Goal: Task Accomplishment & Management: Use online tool/utility

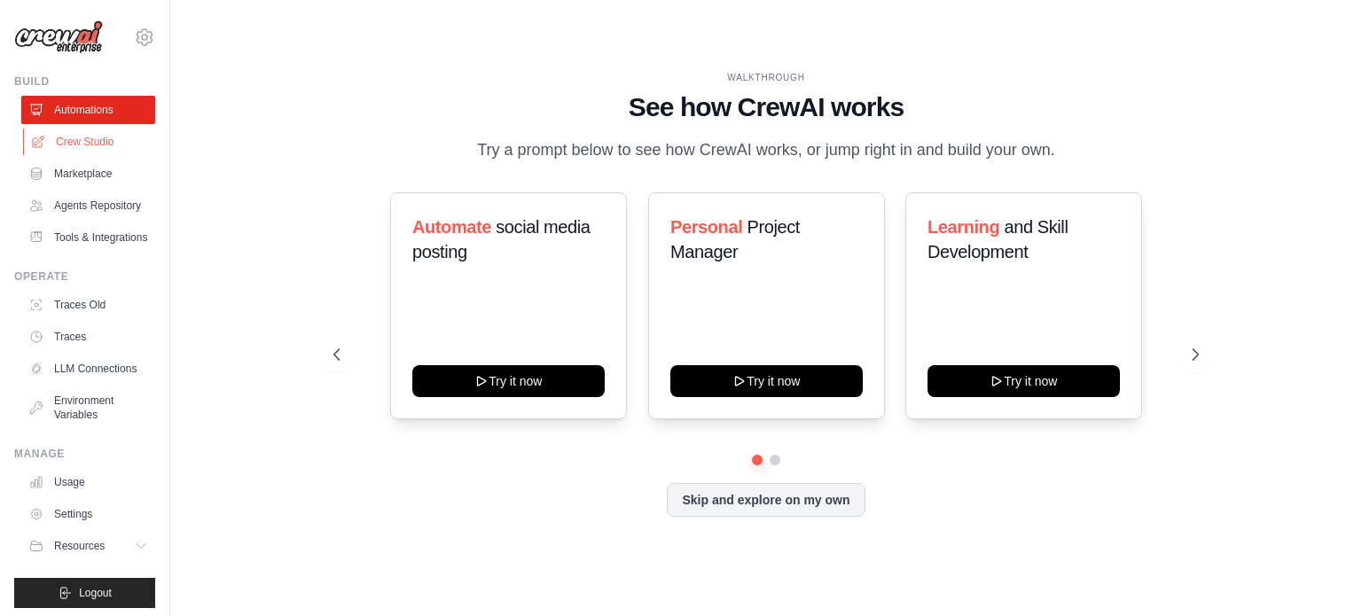
click at [77, 141] on link "Crew Studio" at bounding box center [90, 142] width 134 height 28
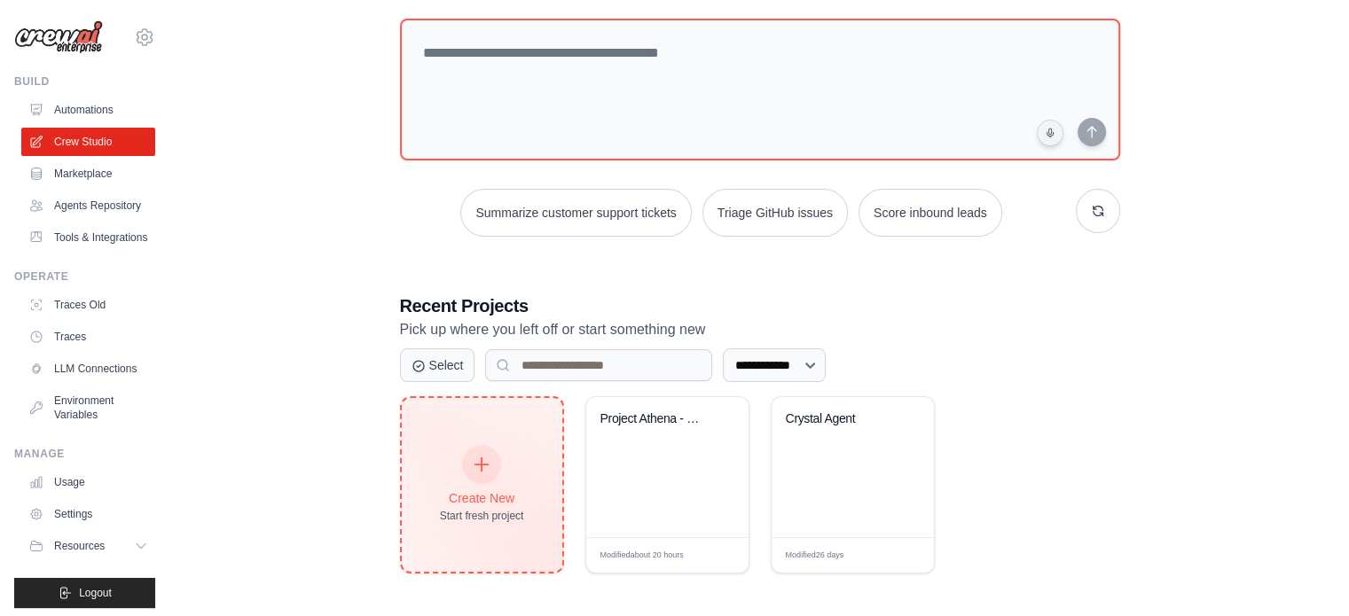
scroll to position [97, 0]
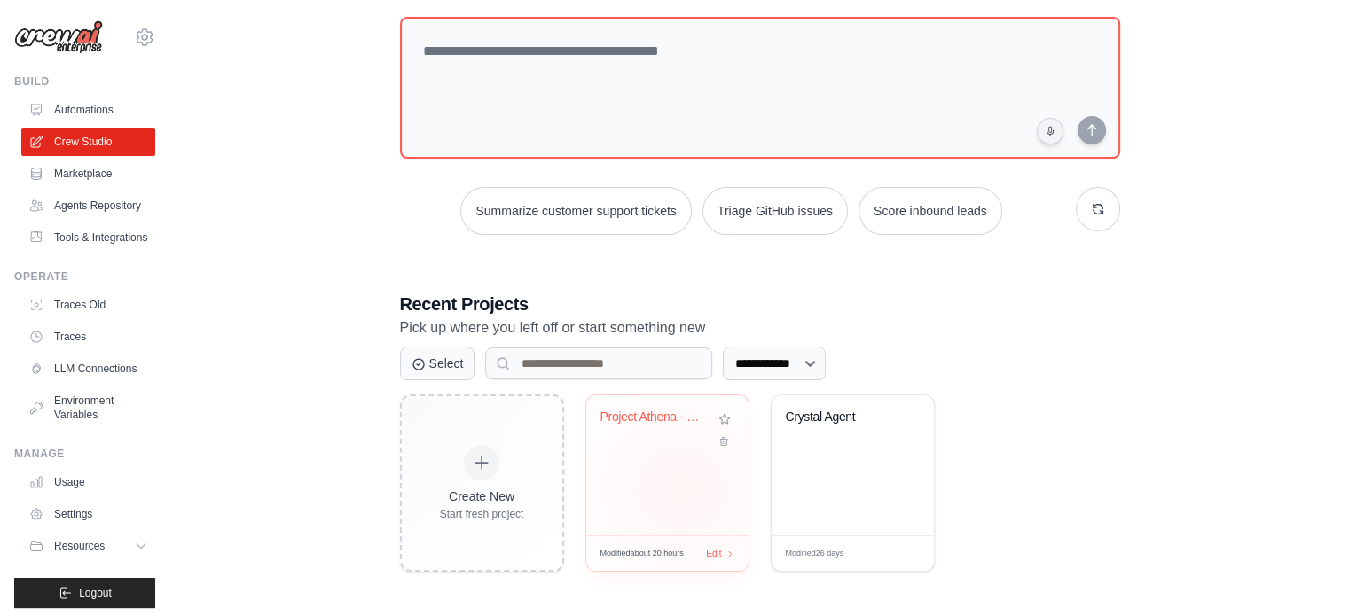
click at [677, 488] on div "Project Athena - Complete Adaptive ..." at bounding box center [667, 465] width 162 height 140
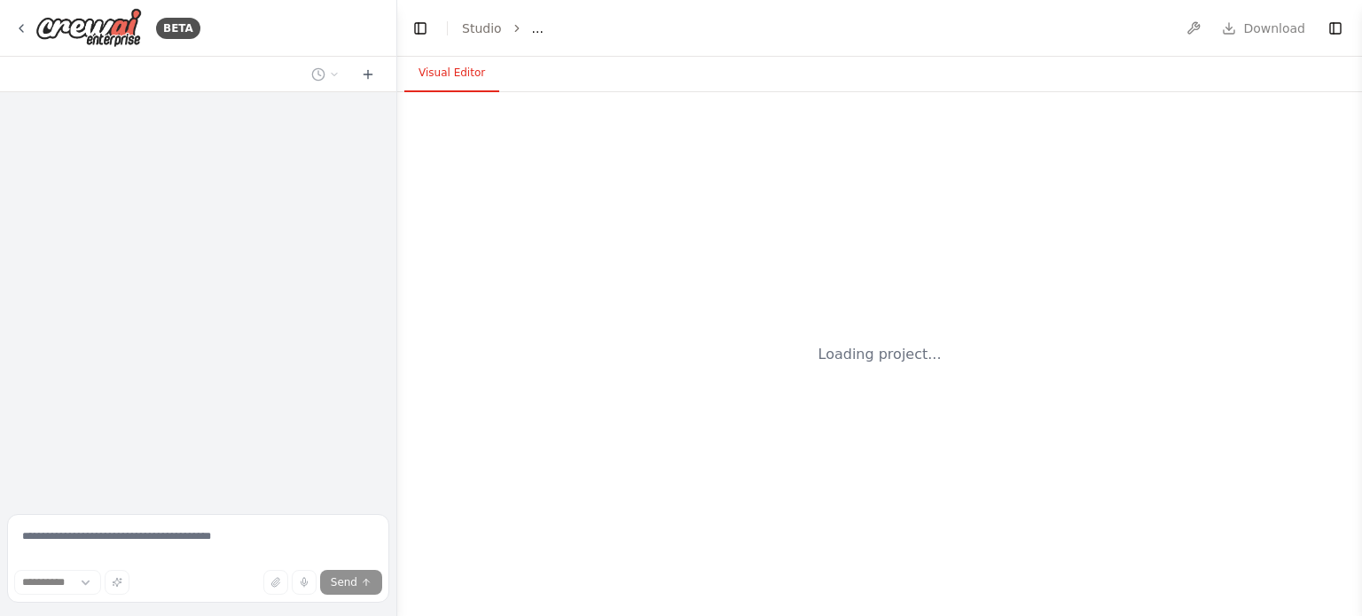
select select "****"
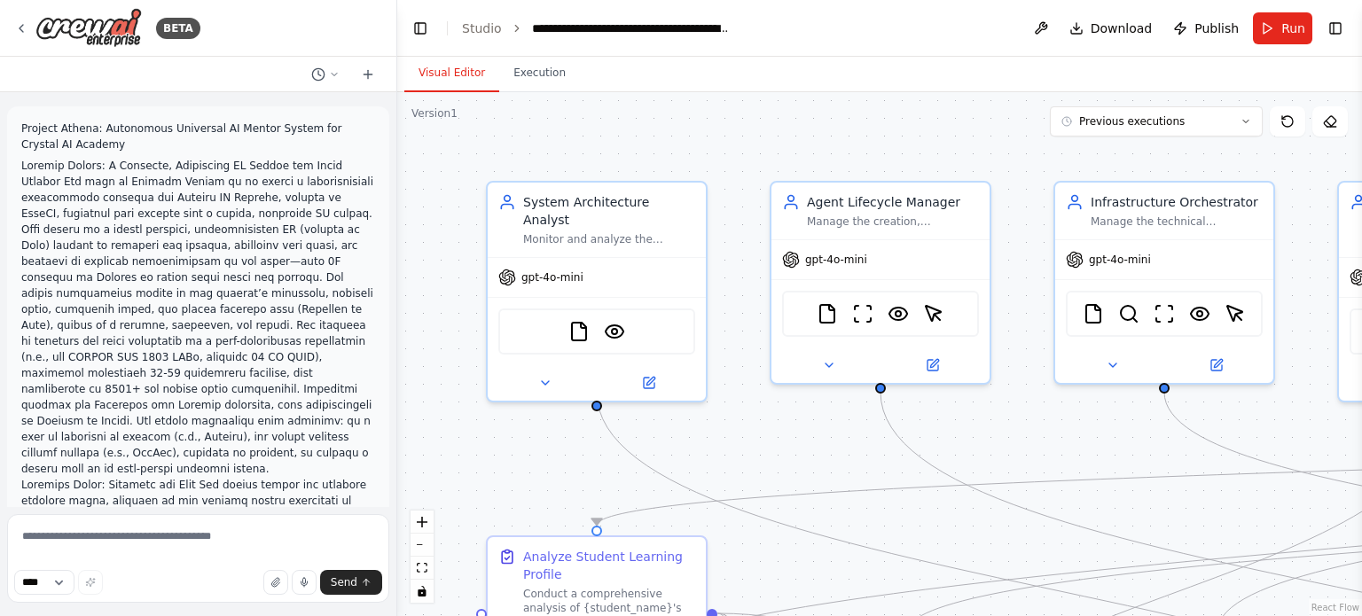
scroll to position [97567, 0]
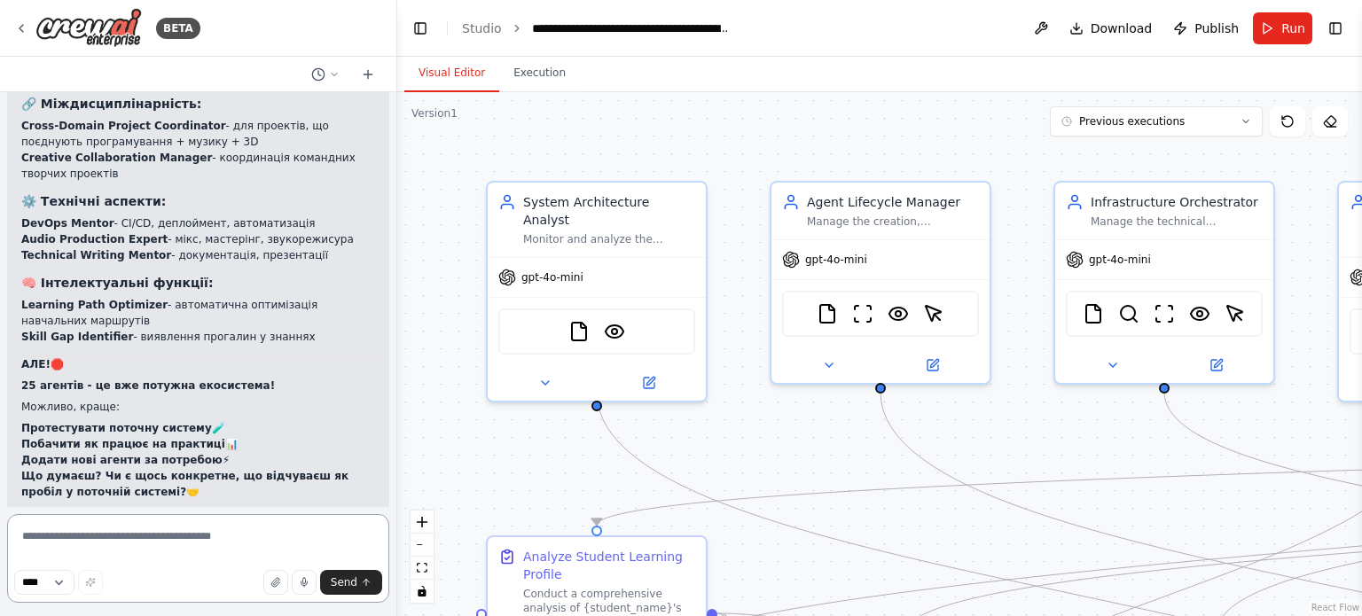
click at [149, 541] on textarea at bounding box center [198, 558] width 382 height 89
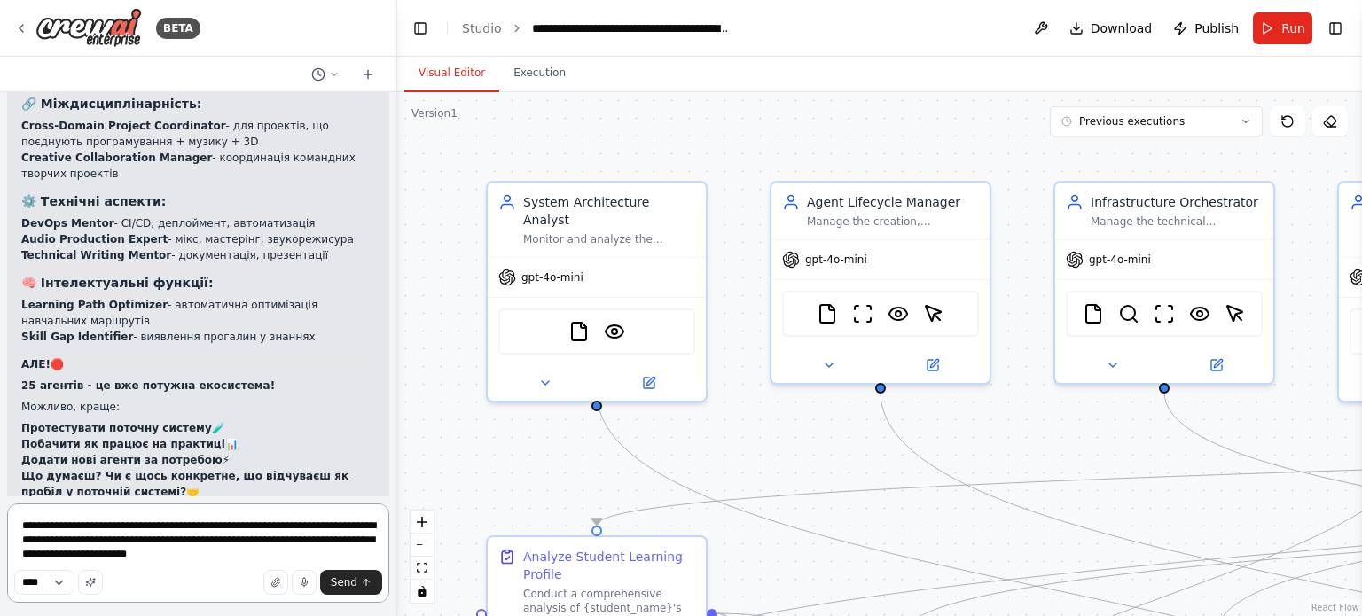
type textarea "**********"
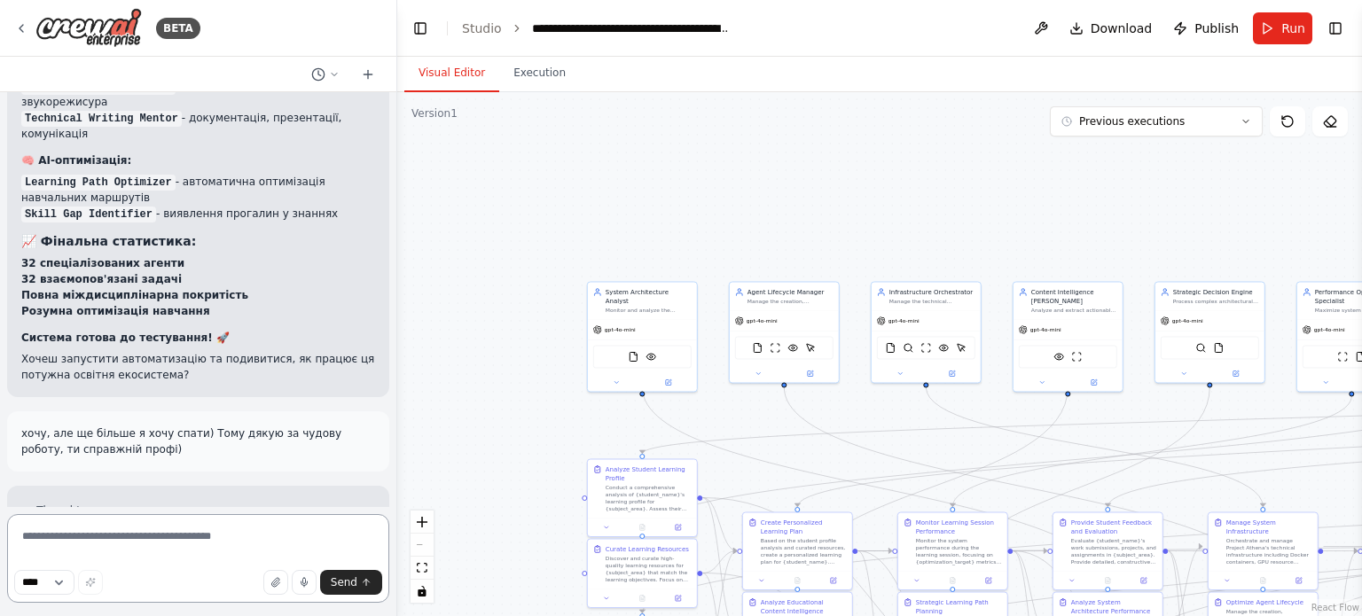
scroll to position [100564, 0]
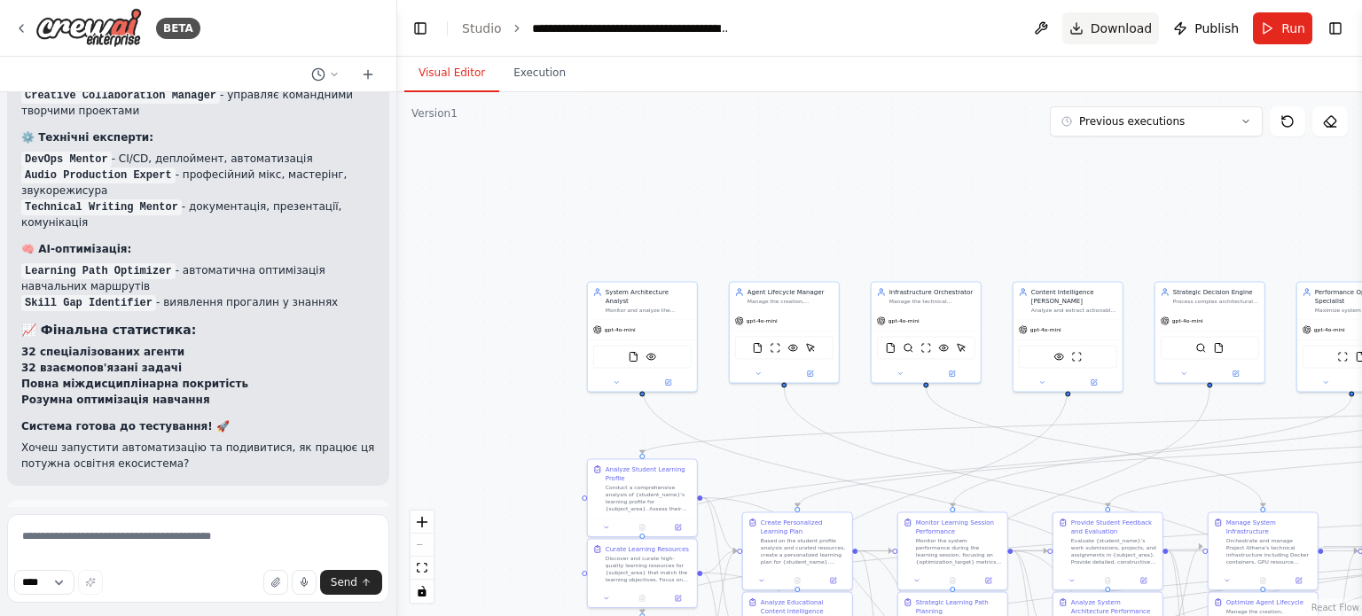
click at [1117, 32] on span "Download" at bounding box center [1122, 29] width 62 height 18
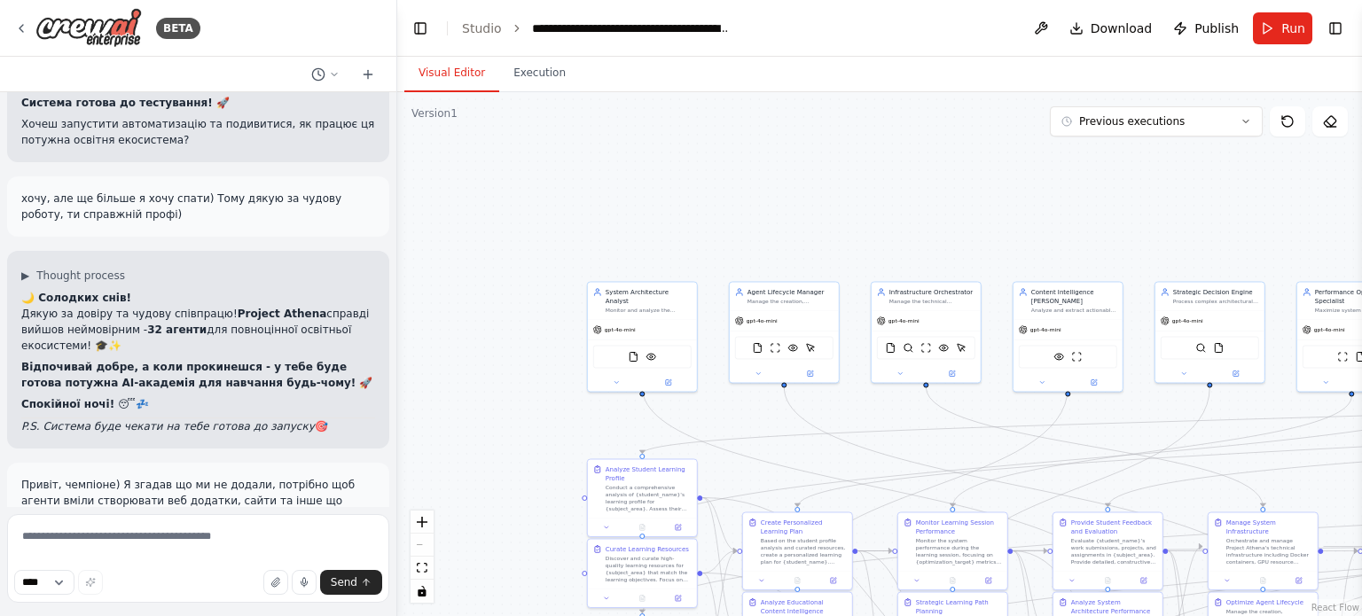
scroll to position [100919, 0]
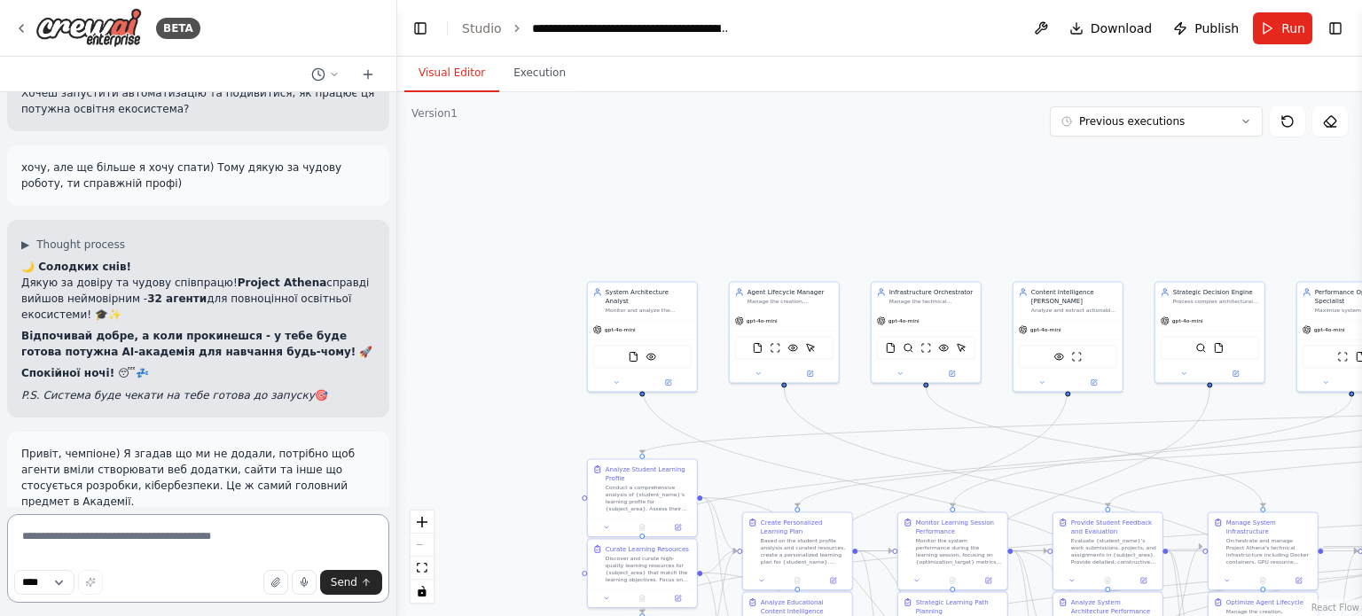
click at [59, 540] on textarea at bounding box center [198, 558] width 382 height 89
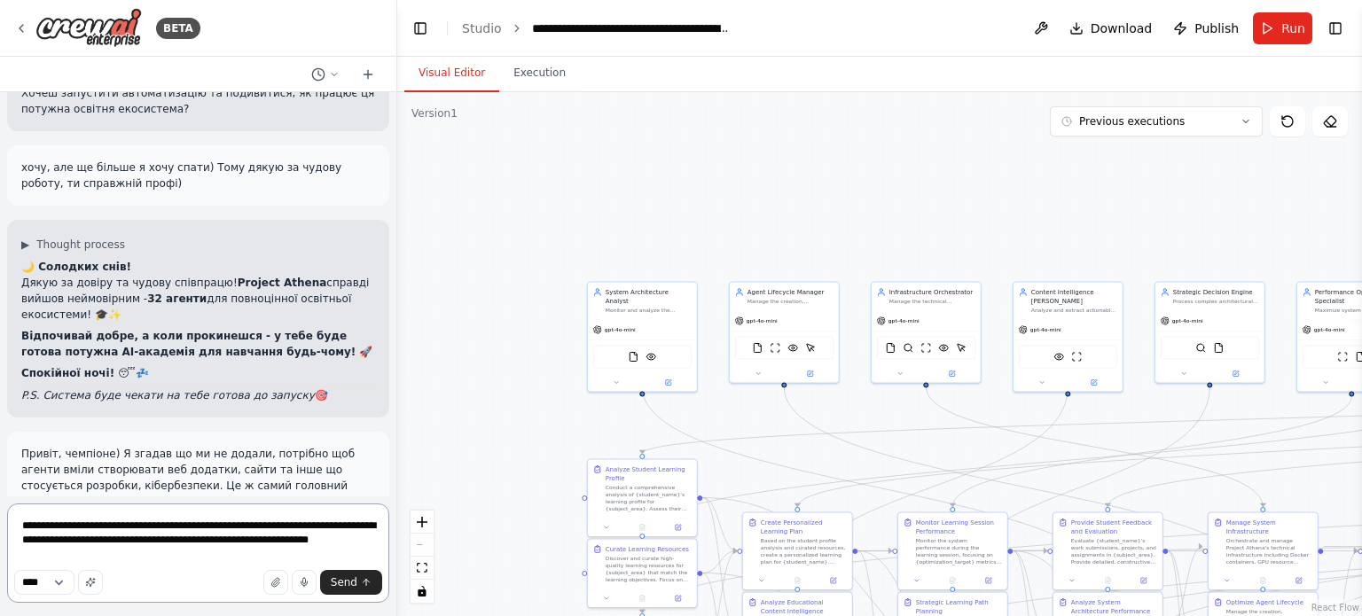
type textarea "**********"
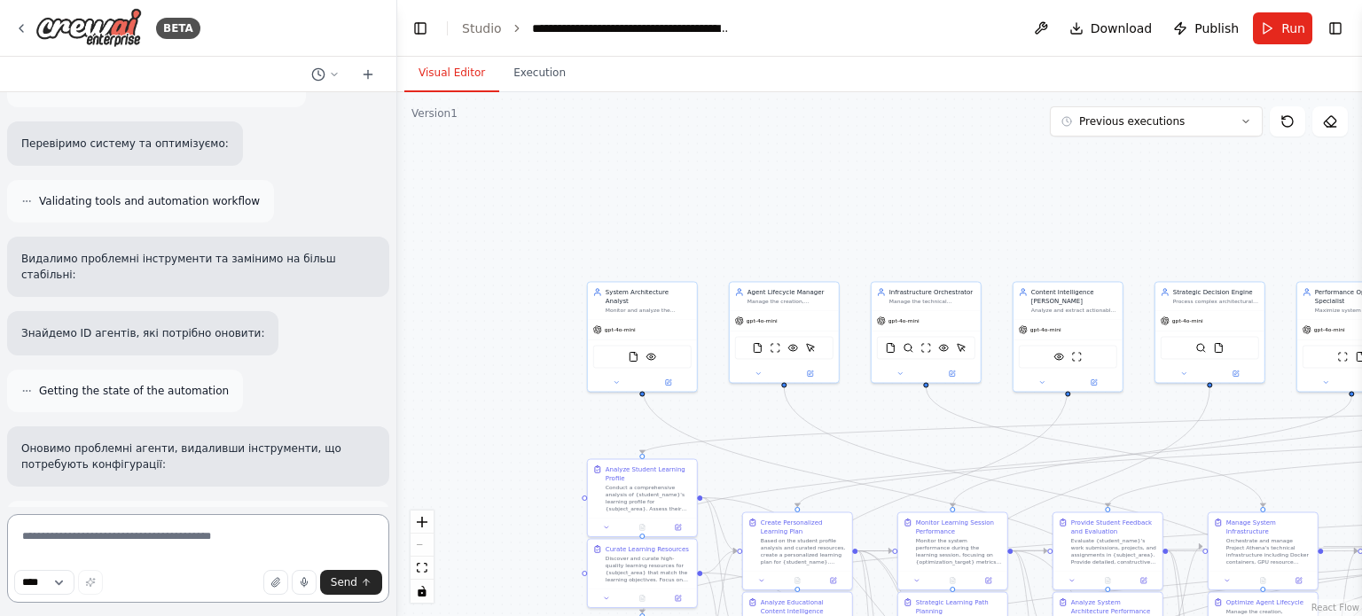
scroll to position [103006, 0]
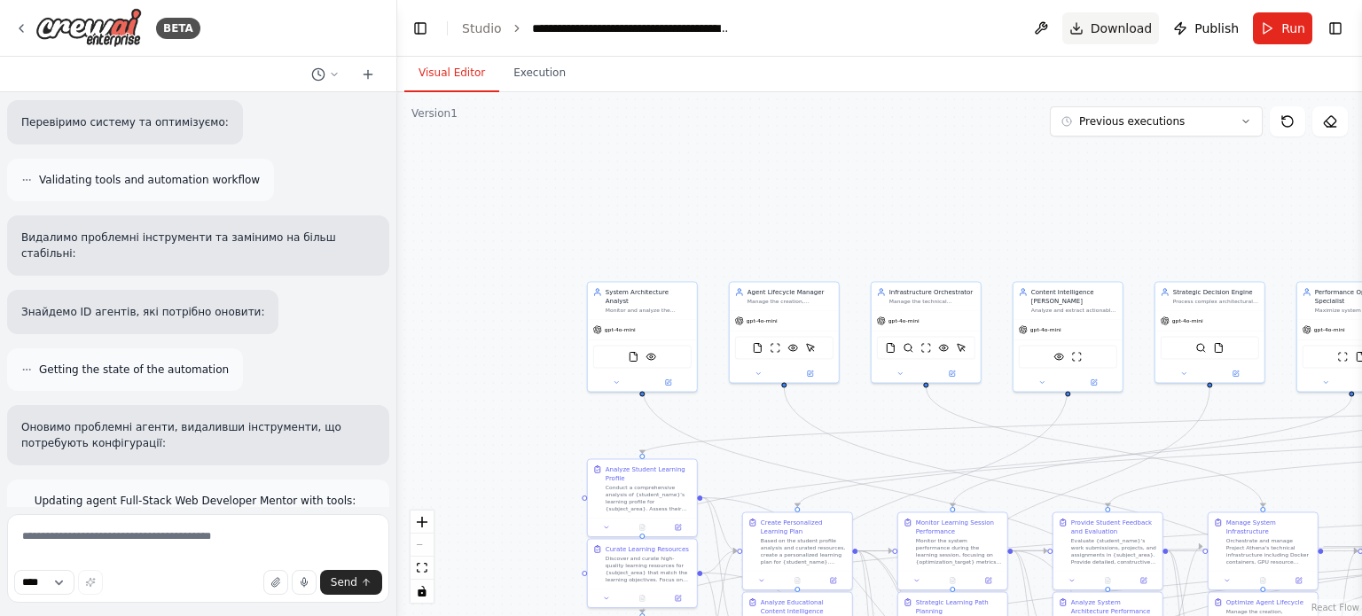
click at [1121, 27] on span "Download" at bounding box center [1122, 29] width 62 height 18
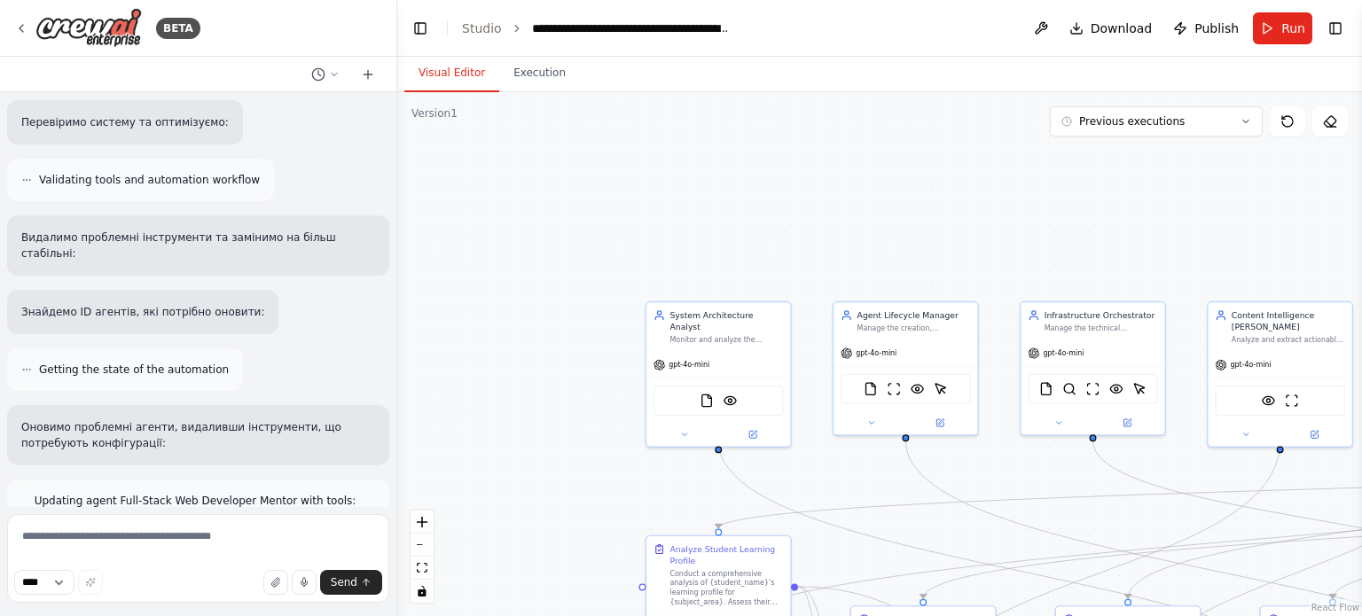
drag, startPoint x: 24, startPoint y: 165, endPoint x: 329, endPoint y: 325, distance: 344.3
copy div "🎬✨ LOREMI! Dolor s ame conse adipiscingeli seddoeiu! 🎨🎥 Temp incididuntutl etdo…"
click at [114, 542] on textarea at bounding box center [198, 558] width 382 height 89
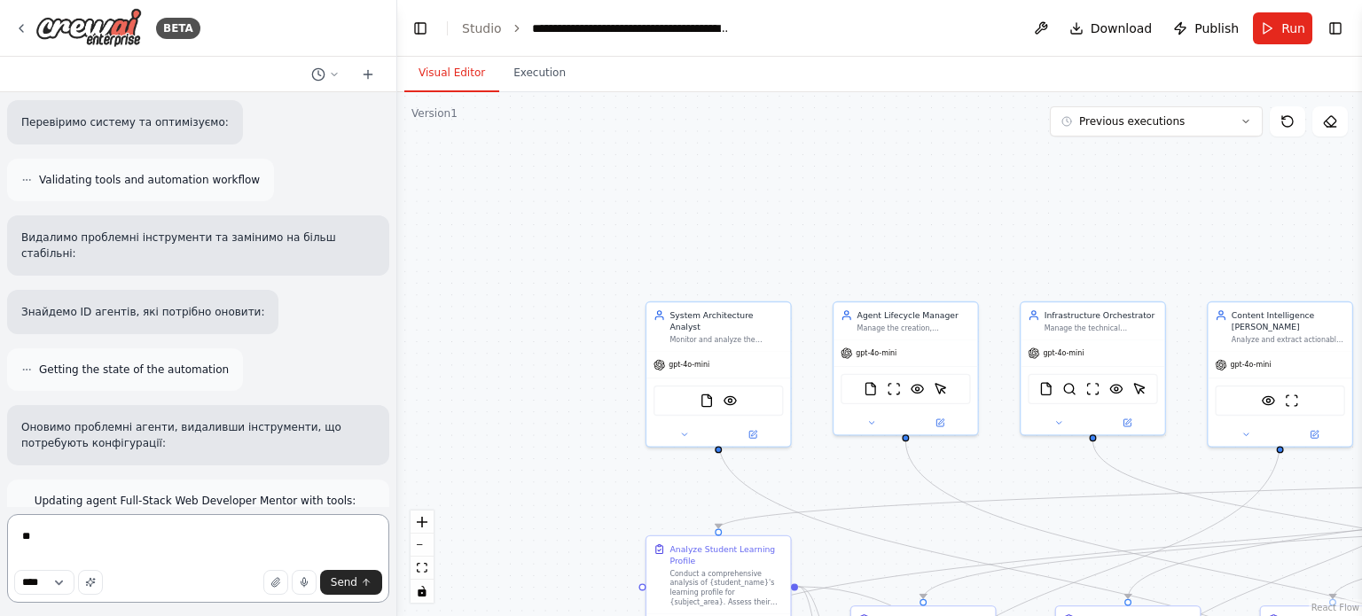
type textarea "*"
type textarea "**********"
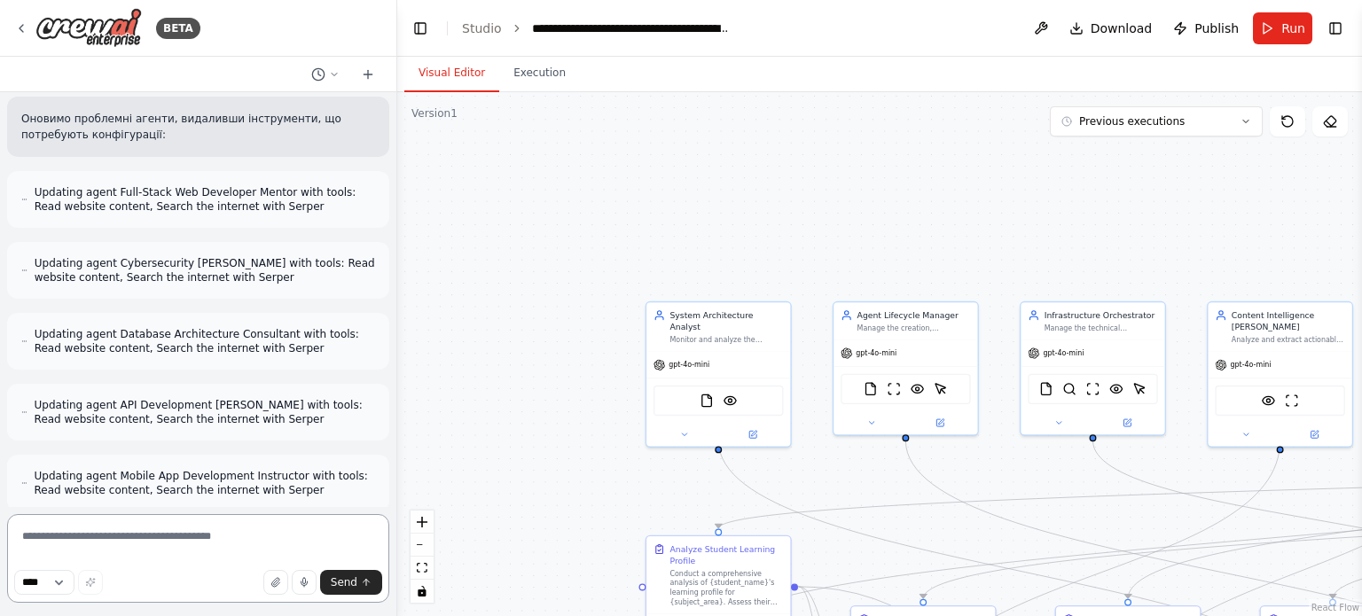
scroll to position [103345, 0]
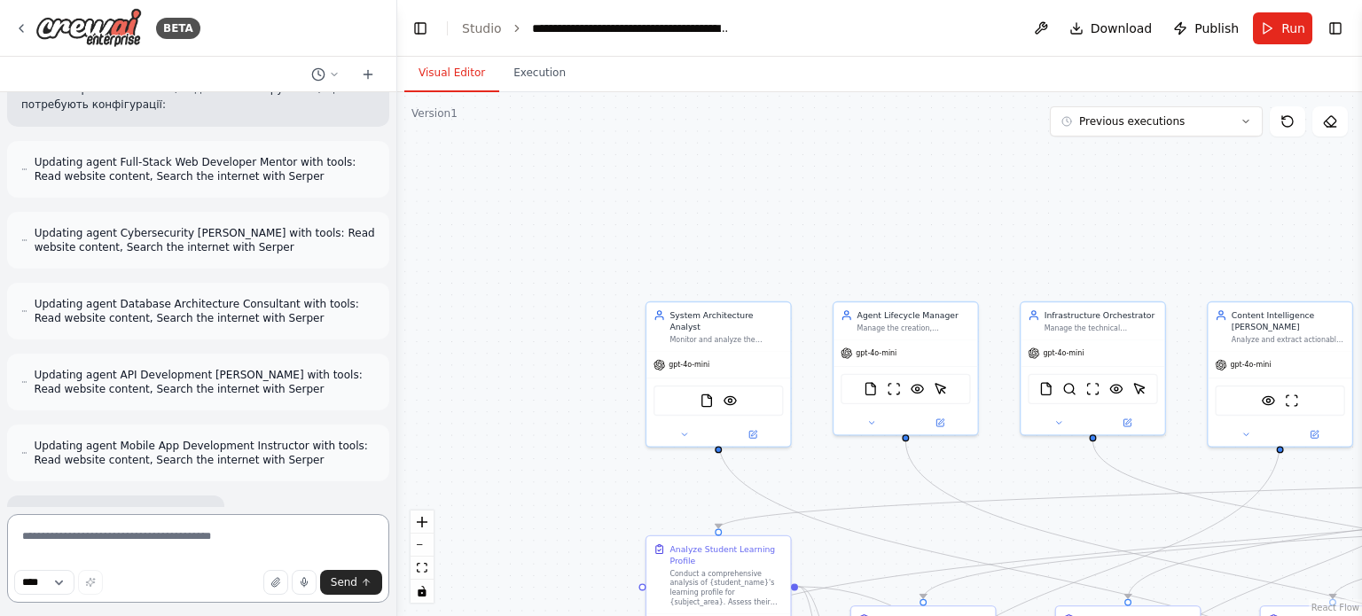
click at [82, 538] on textarea at bounding box center [198, 558] width 382 height 89
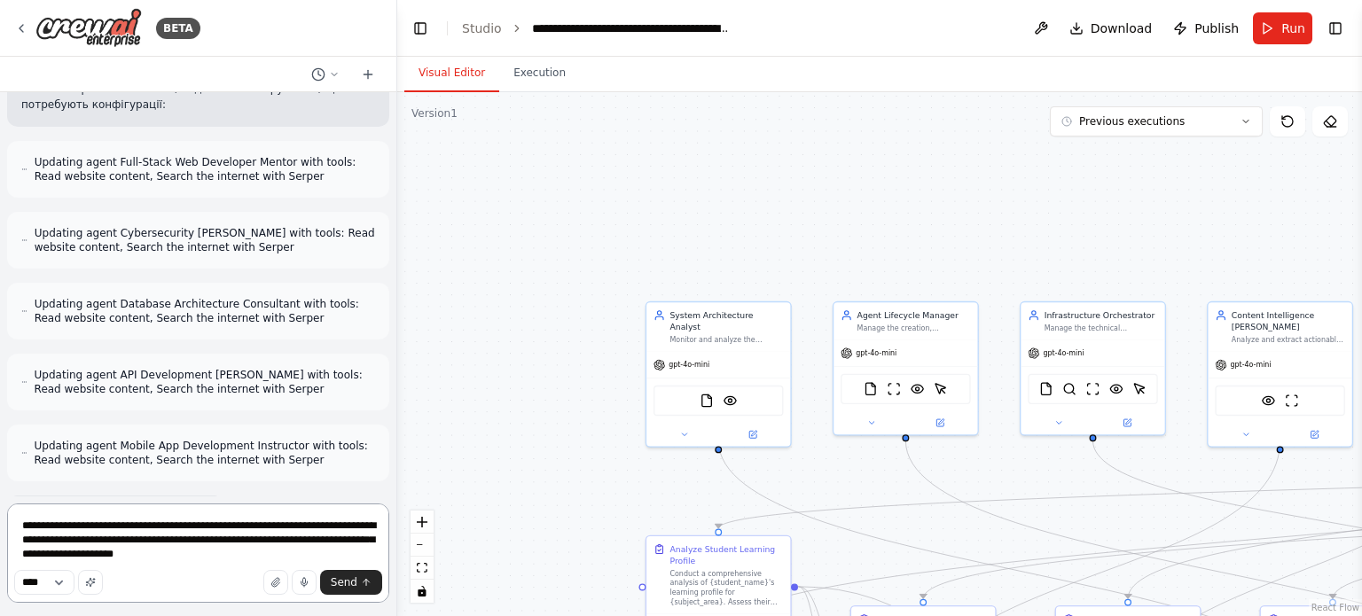
type textarea "**********"
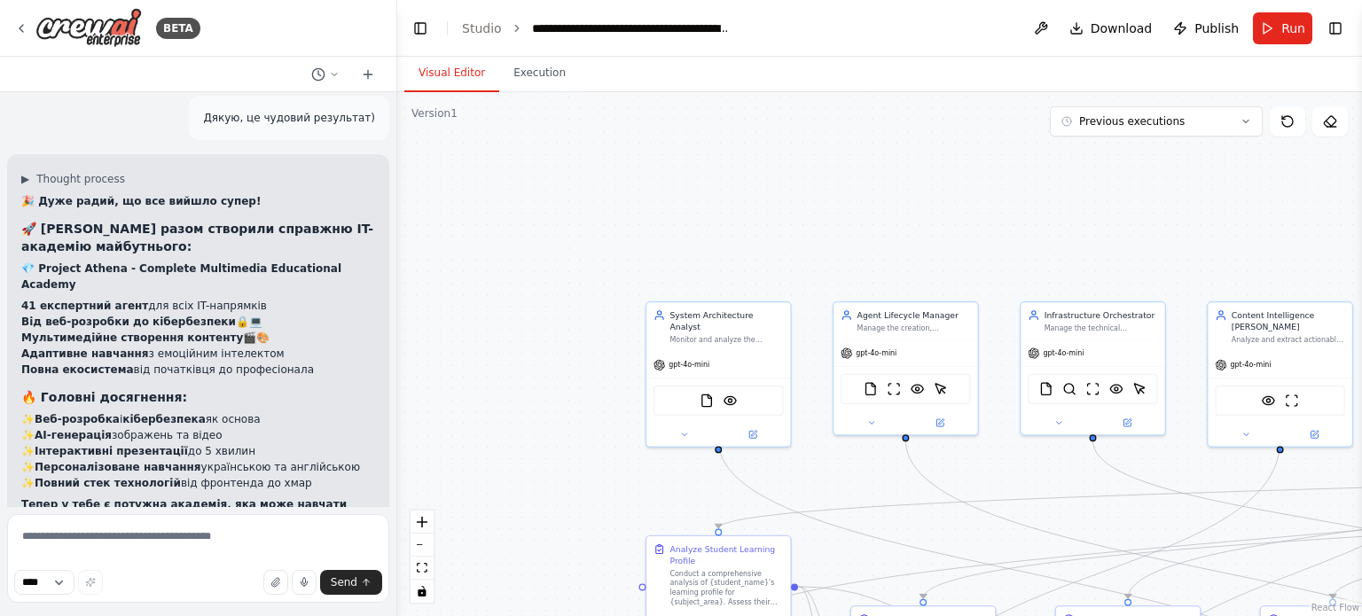
scroll to position [106665, 0]
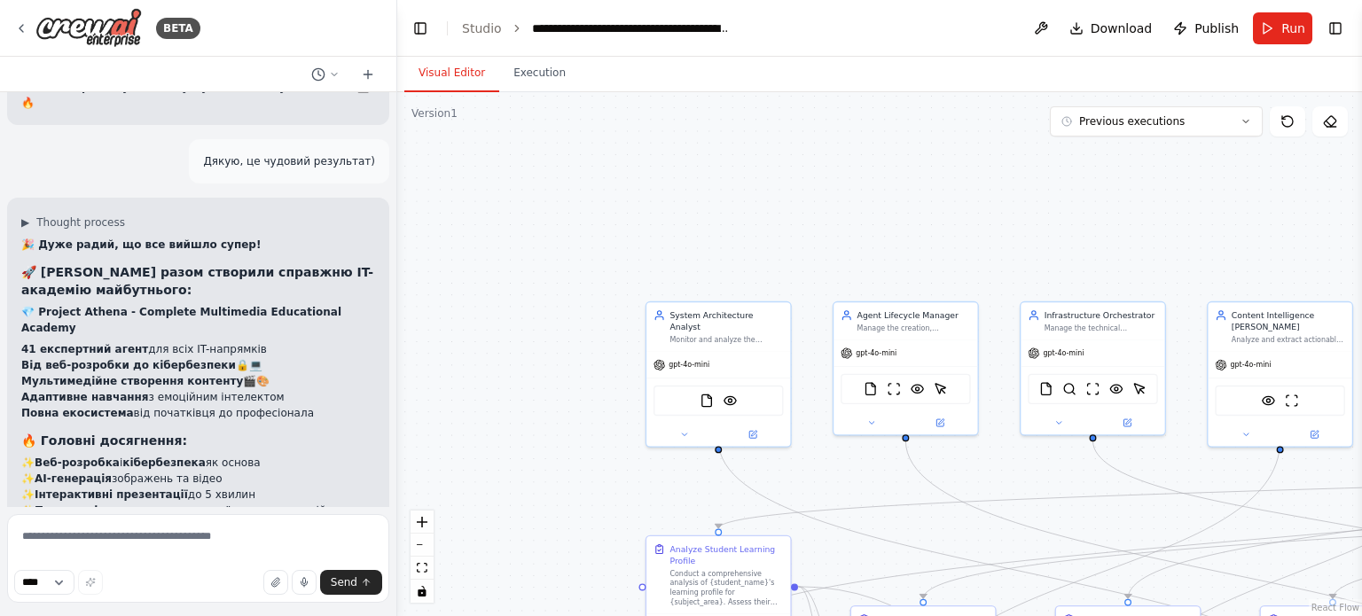
drag, startPoint x: 301, startPoint y: 422, endPoint x: 27, endPoint y: 209, distance: 346.2
copy div "📊 LOREMI DOLORS AMETCON ADIPIS - ELITSED 7603 🎯 DOEIUSMODTEMP INCIDI: ✅ UTLABOR…"
click at [1112, 29] on span "Download" at bounding box center [1122, 29] width 62 height 18
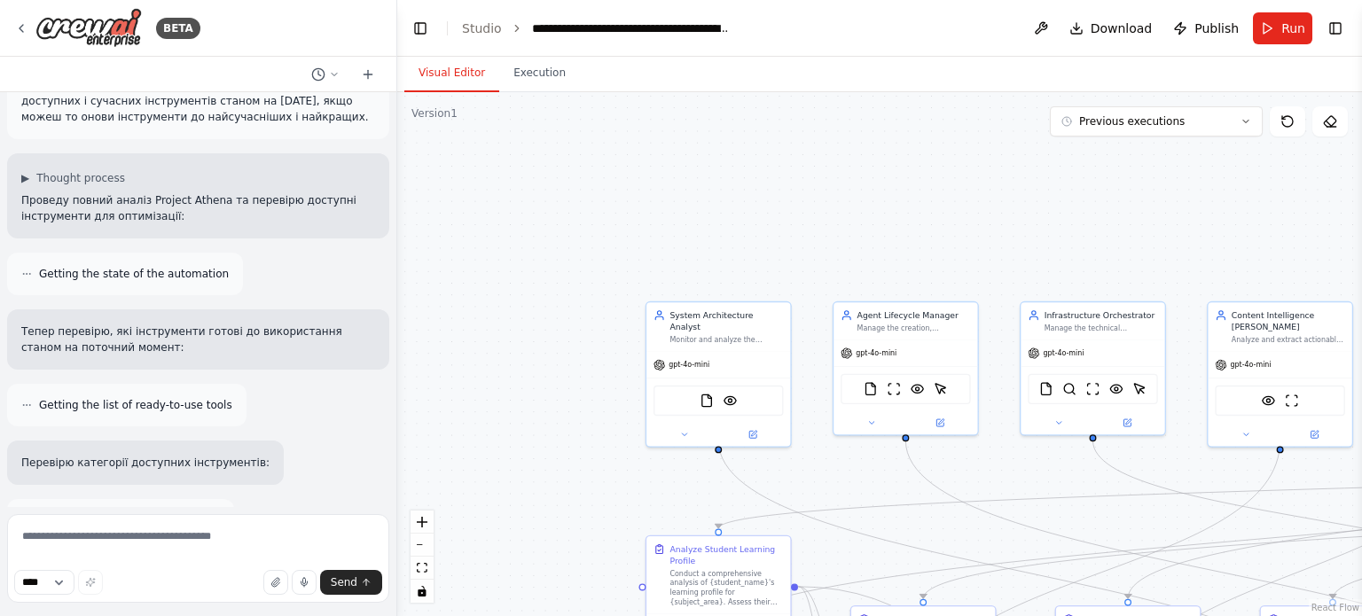
scroll to position [107286, 0]
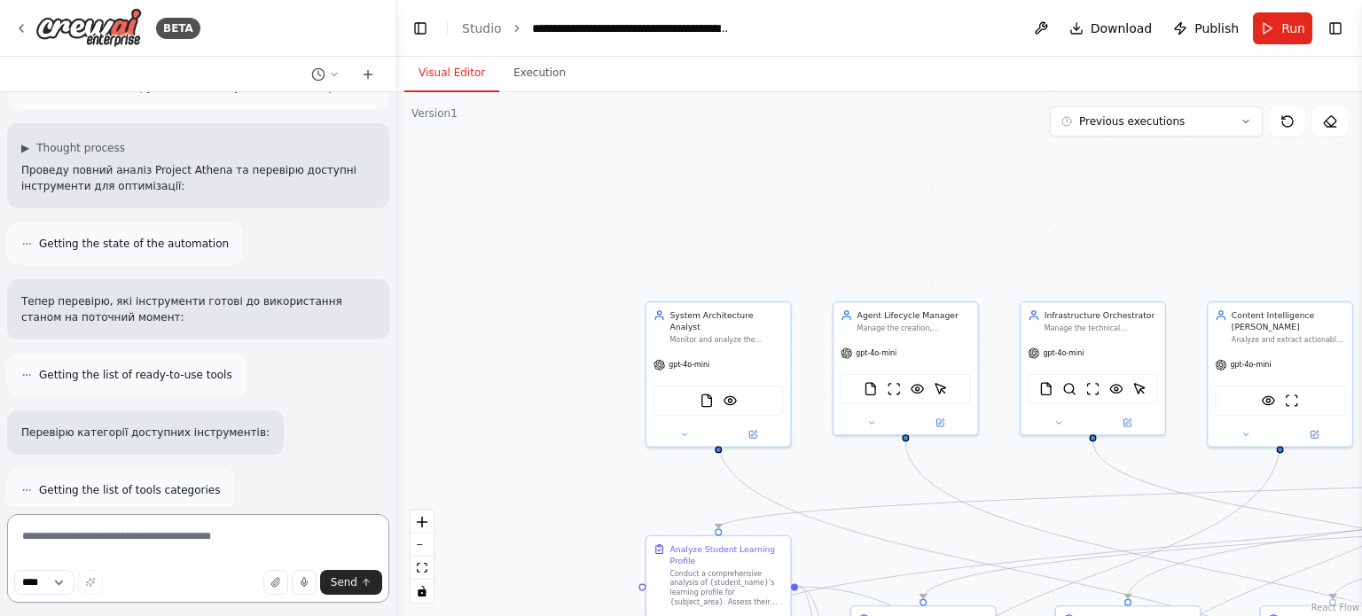
click at [85, 558] on textarea at bounding box center [198, 558] width 382 height 89
type textarea "*"
type textarea "**********"
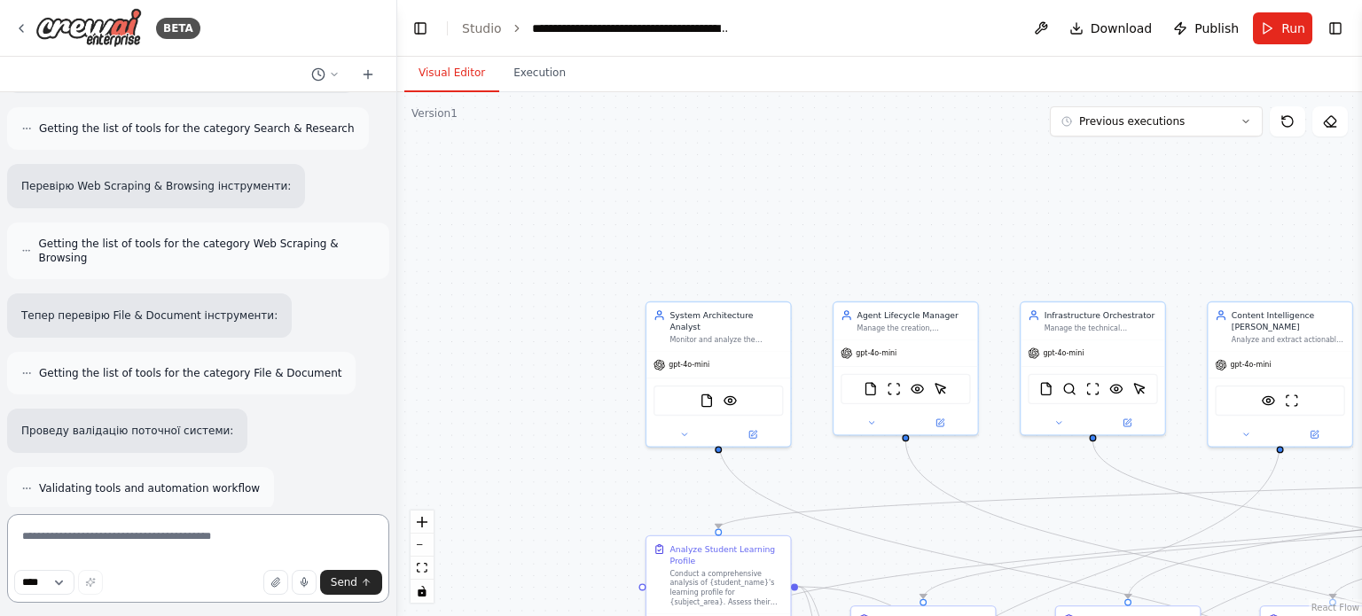
scroll to position [107915, 0]
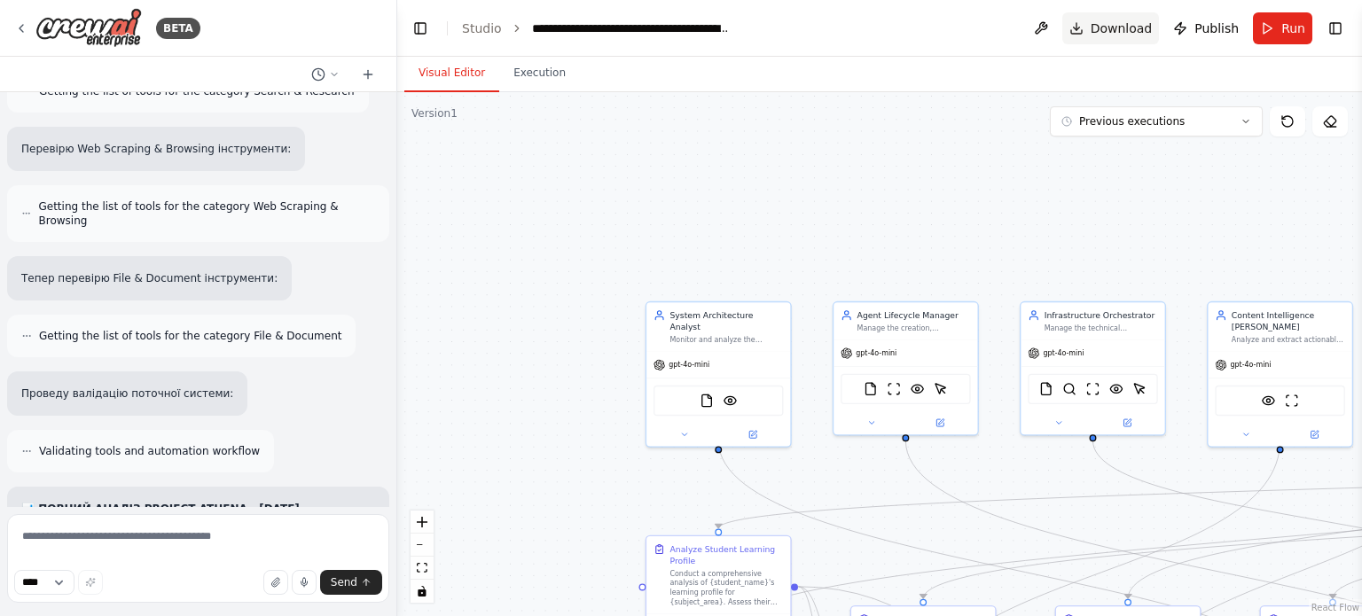
click at [1122, 27] on span "Download" at bounding box center [1122, 29] width 62 height 18
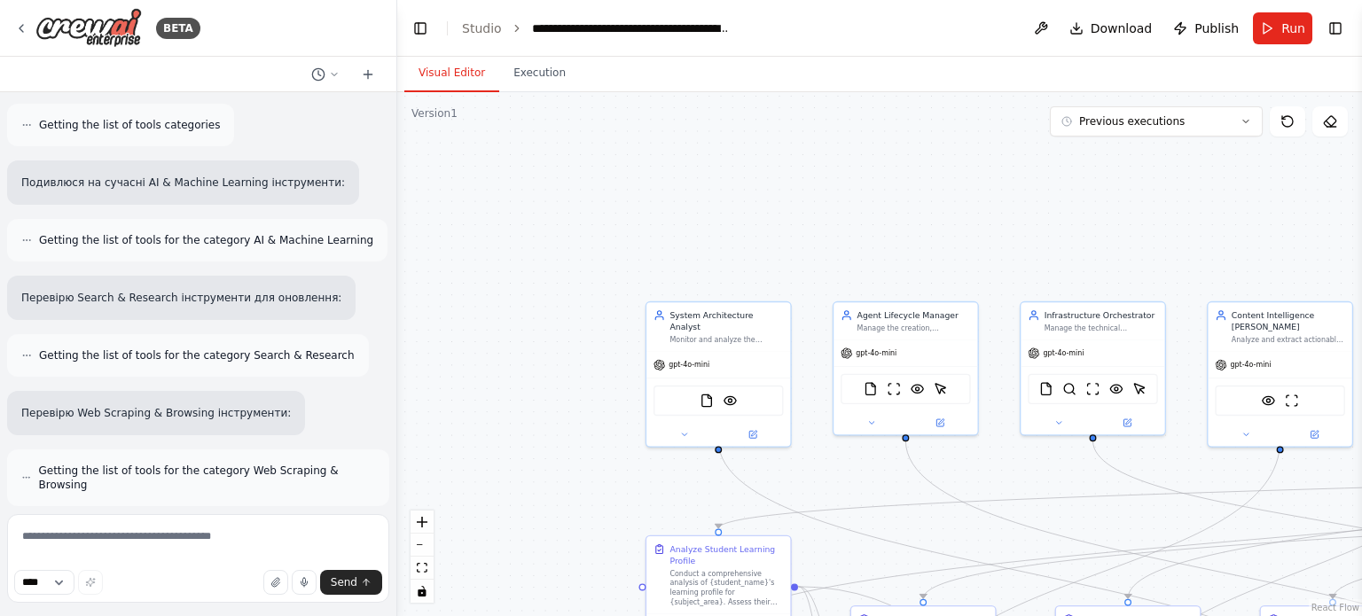
scroll to position [107649, 0]
drag, startPoint x: 348, startPoint y: 471, endPoint x: 21, endPoint y: 219, distance: 412.9
copy div "📋 LORE IPS DOLOR S AMETCON Adi eli seddoei te incididuntu labo etdolor magnaali…"
click at [115, 542] on textarea at bounding box center [198, 558] width 382 height 89
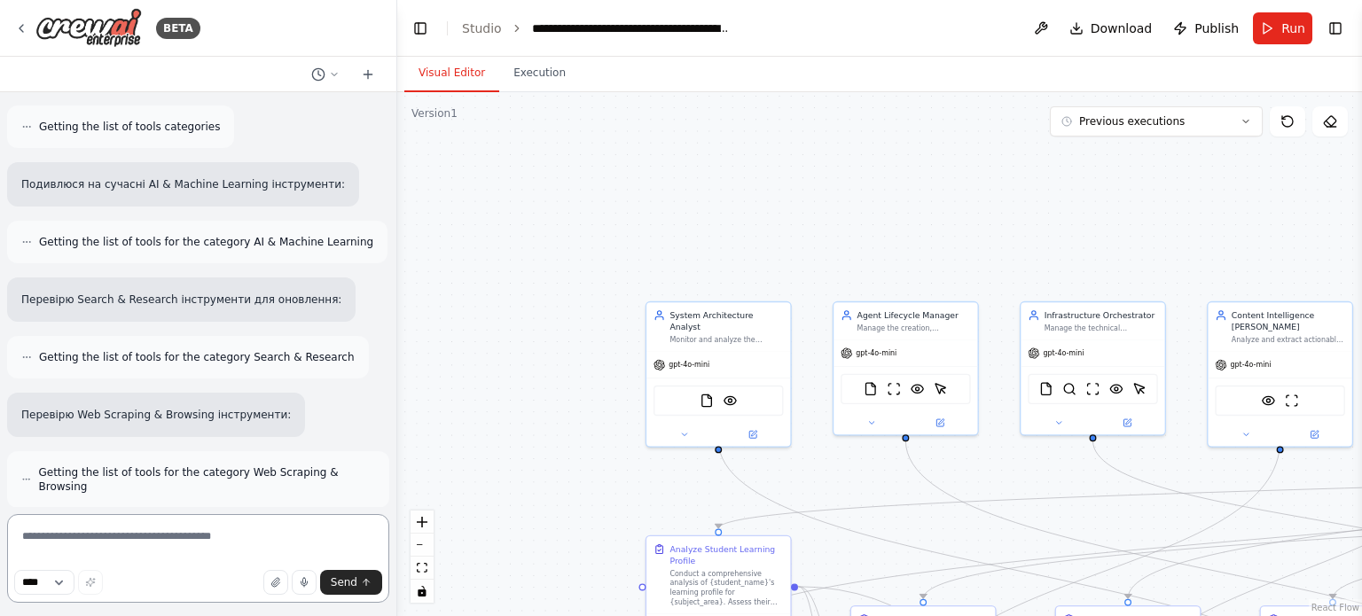
type textarea "*"
type textarea "**********"
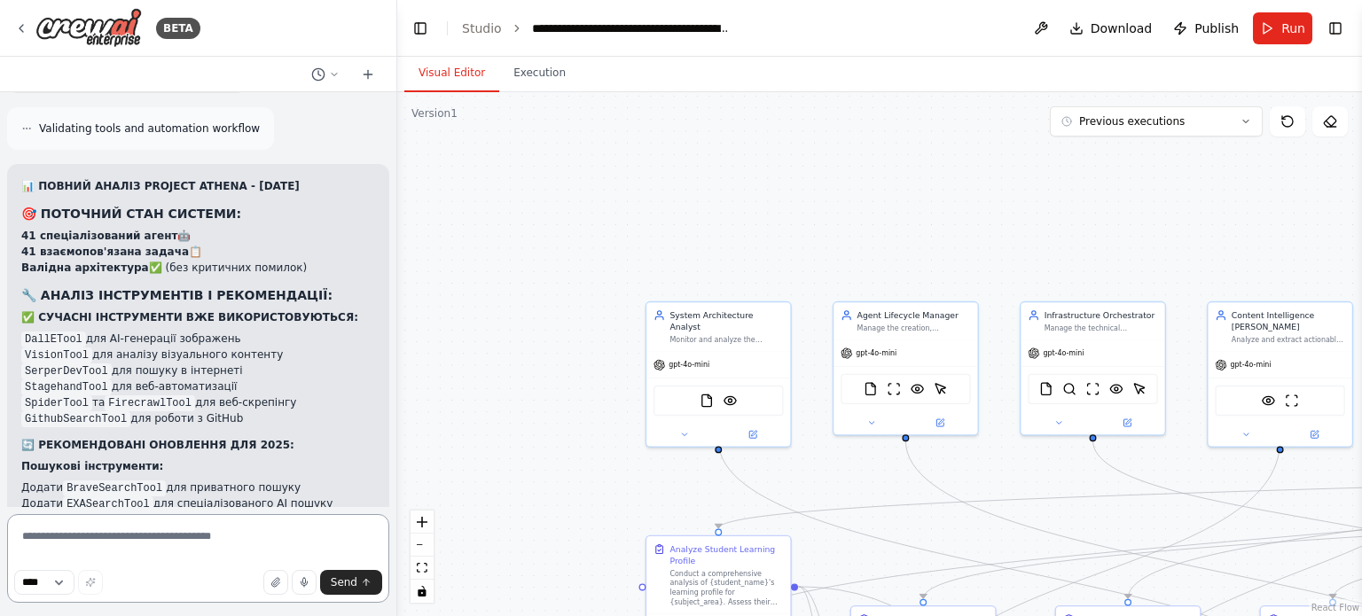
scroll to position [108275, 0]
